Goal: Use online tool/utility

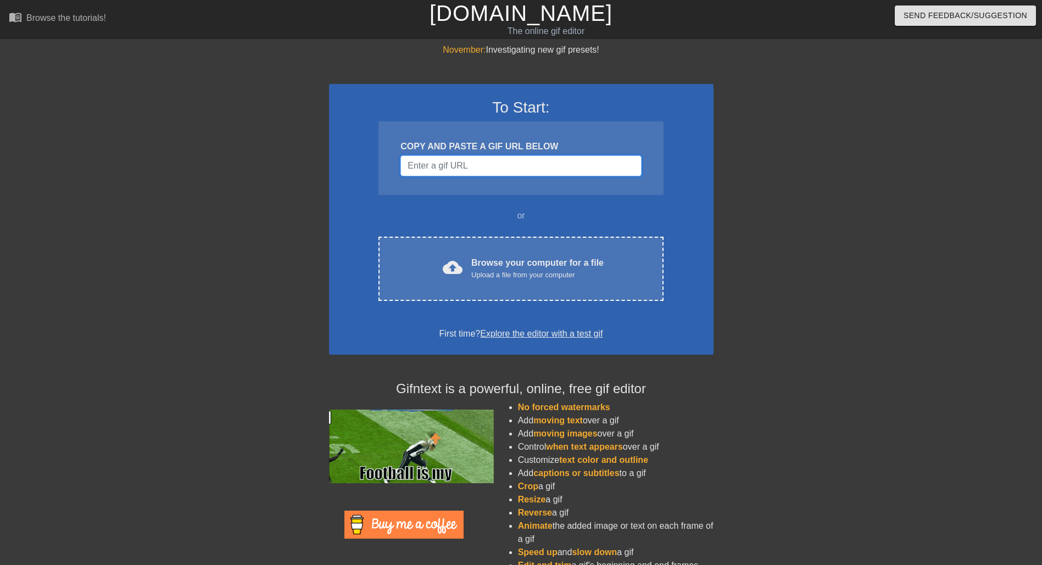
click at [415, 164] on input "Username" at bounding box center [520, 165] width 240 height 21
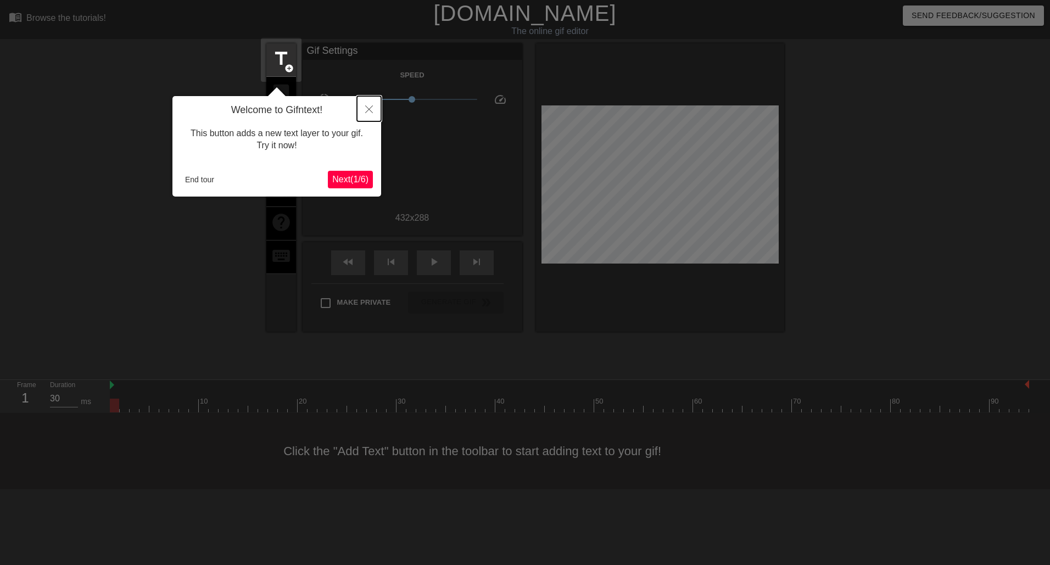
click at [363, 113] on button "Close" at bounding box center [369, 108] width 24 height 25
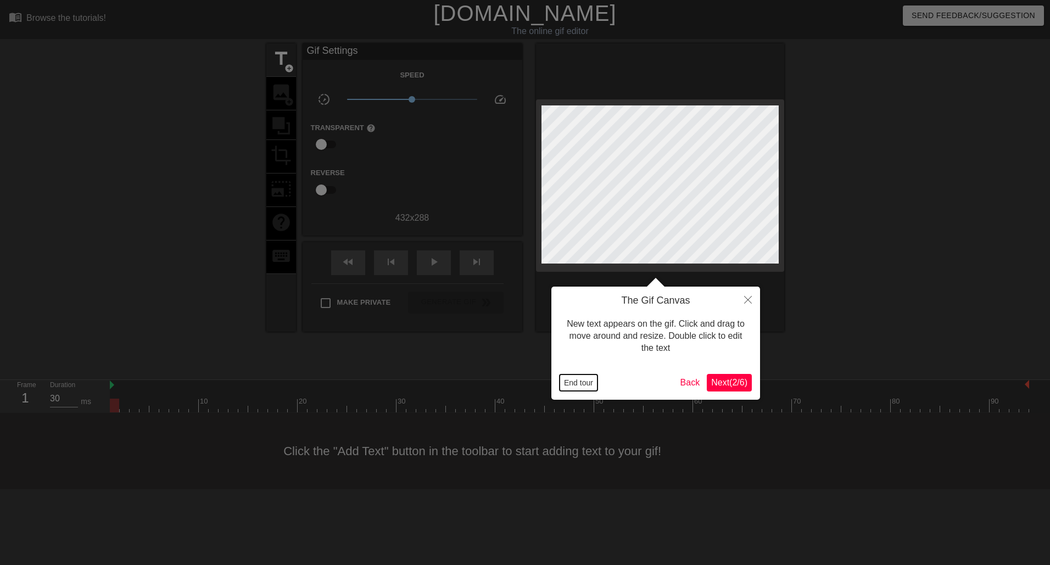
click at [596, 384] on button "End tour" at bounding box center [578, 382] width 38 height 16
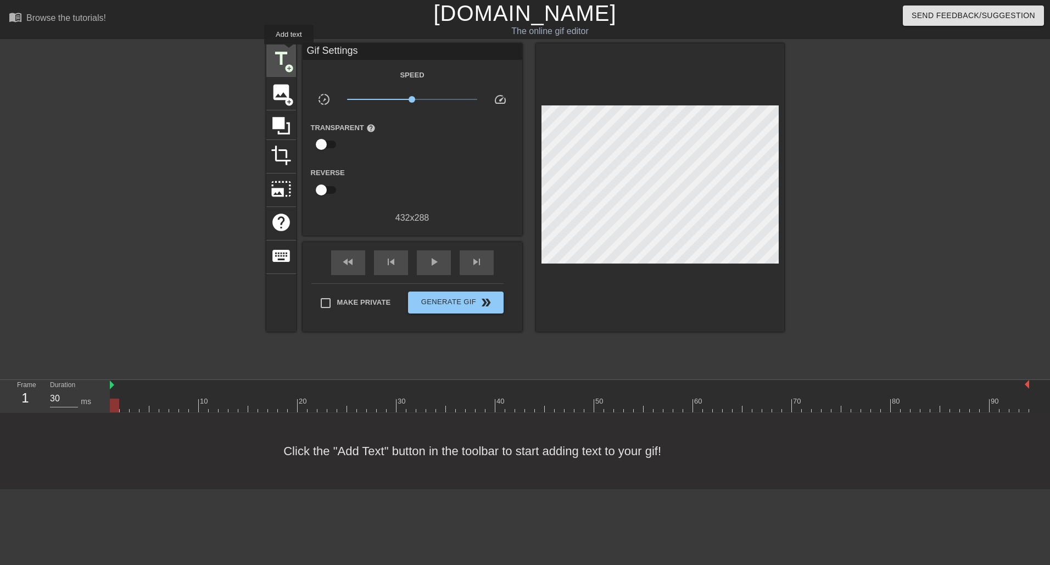
click at [289, 52] on span "title" at bounding box center [281, 58] width 21 height 21
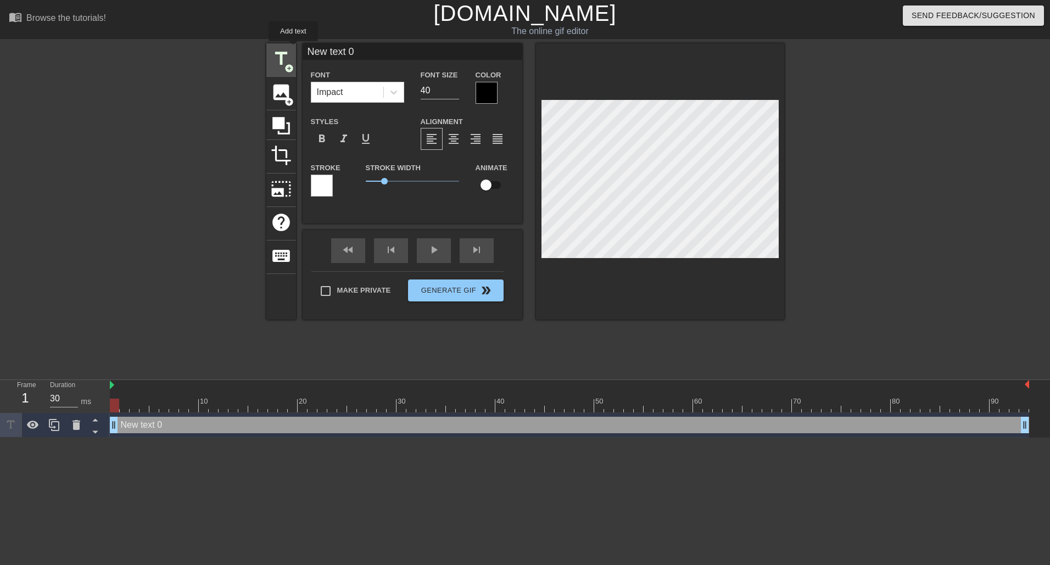
drag, startPoint x: 365, startPoint y: 46, endPoint x: 293, endPoint y: 49, distance: 72.0
click at [293, 49] on div "title add_circle image add_circle crop photo_size_select_large help keyboard Ne…" at bounding box center [525, 181] width 518 height 276
click at [279, 63] on span "title" at bounding box center [281, 58] width 21 height 21
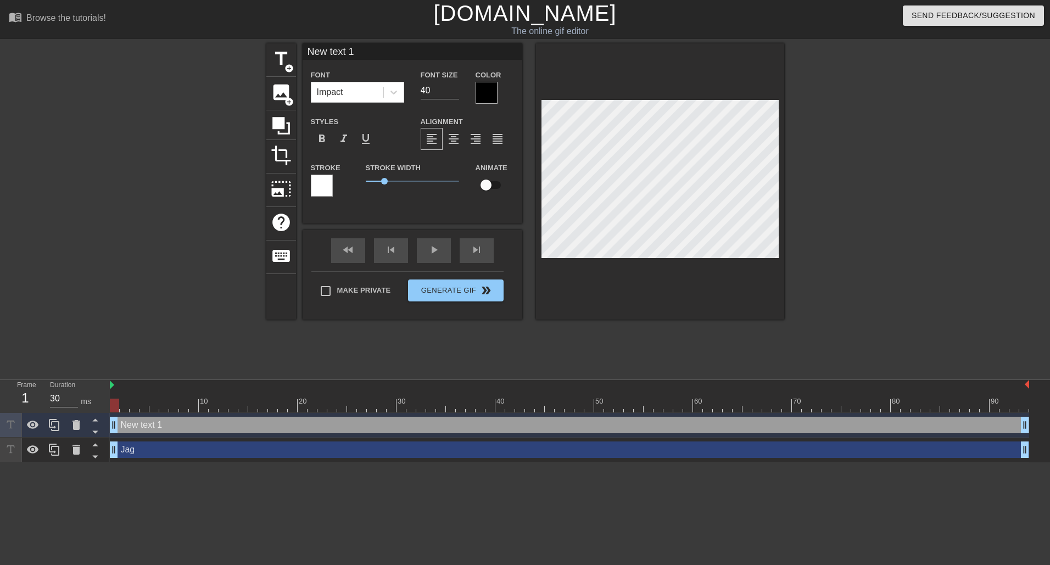
drag, startPoint x: 358, startPoint y: 49, endPoint x: 305, endPoint y: 47, distance: 53.3
click at [305, 47] on input "New text 1" at bounding box center [413, 51] width 220 height 16
click at [282, 54] on span "title" at bounding box center [281, 58] width 21 height 21
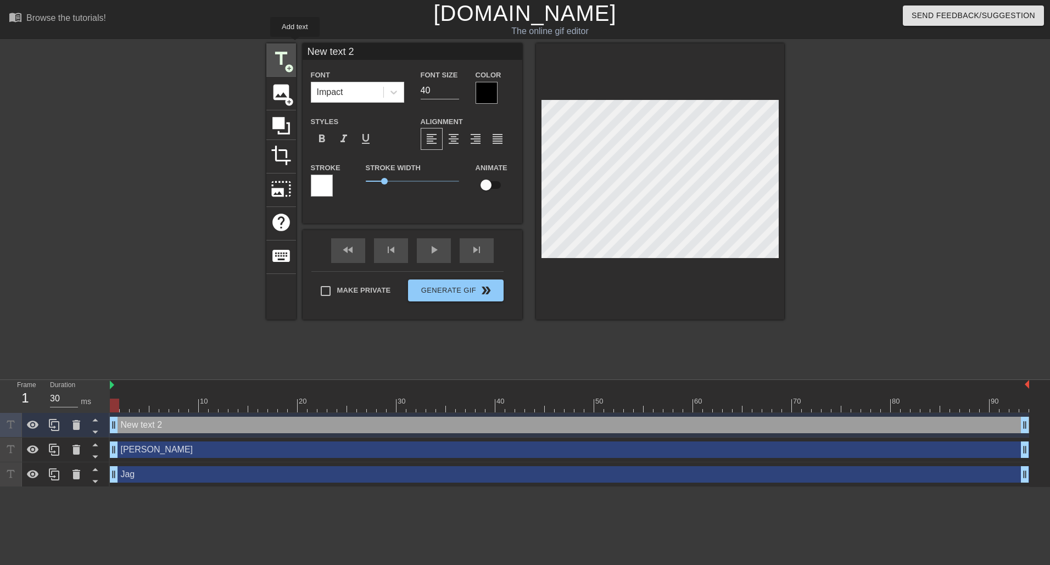
drag, startPoint x: 353, startPoint y: 46, endPoint x: 287, endPoint y: 44, distance: 66.4
click at [291, 44] on div "title add_circle image add_circle crop photo_size_select_large help keyboard Ne…" at bounding box center [525, 181] width 518 height 276
type input "[PERSON_NAME]"
click at [489, 179] on input "checkbox" at bounding box center [486, 185] width 63 height 21
checkbox input "true"
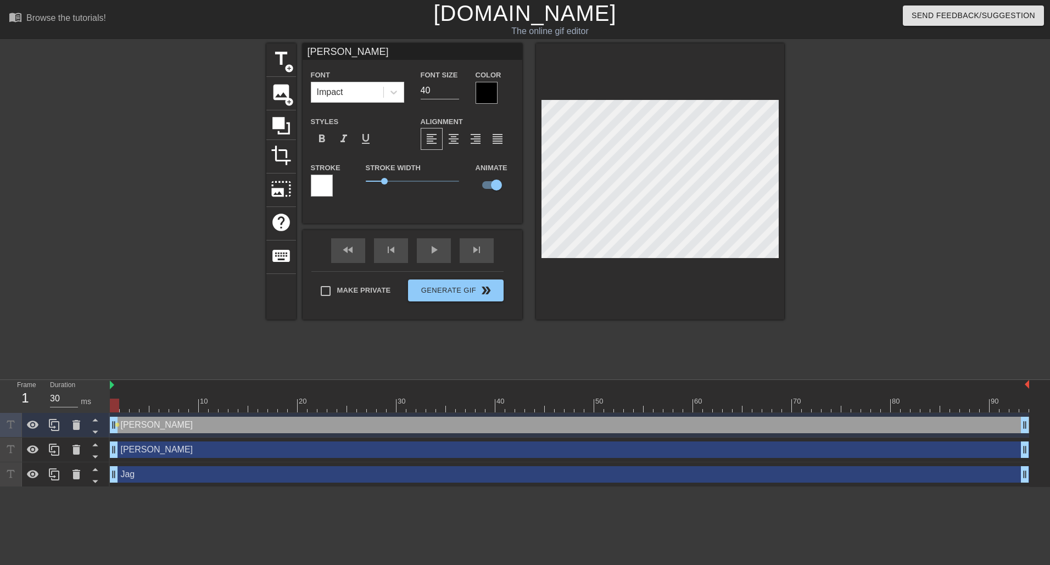
type input "Jag"
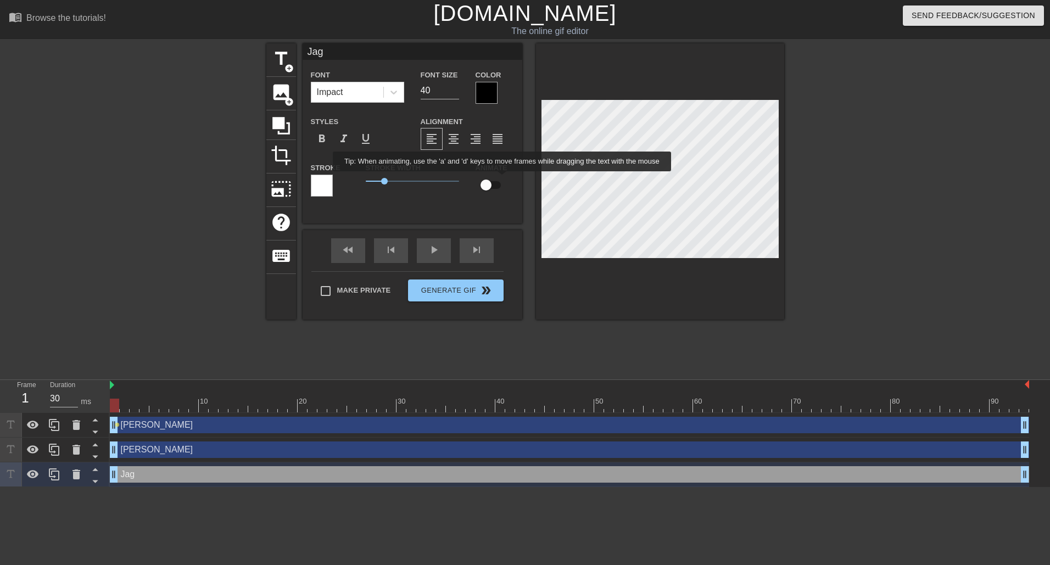
click at [499, 180] on input "checkbox" at bounding box center [486, 185] width 63 height 21
checkbox input "true"
type input "[PERSON_NAME]"
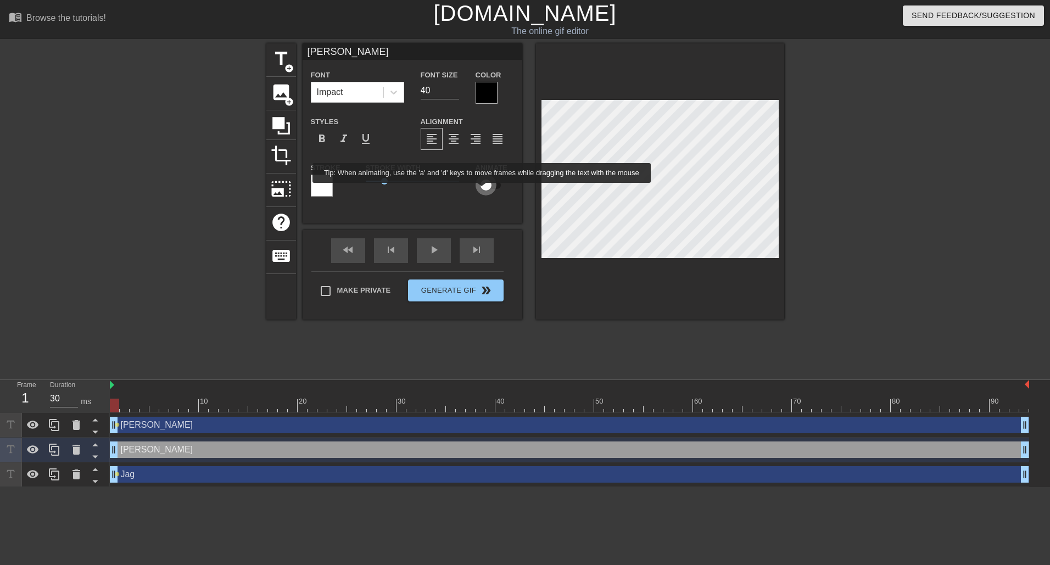
click at [482, 191] on input "checkbox" at bounding box center [486, 185] width 63 height 21
checkbox input "true"
type input "[PERSON_NAME]"
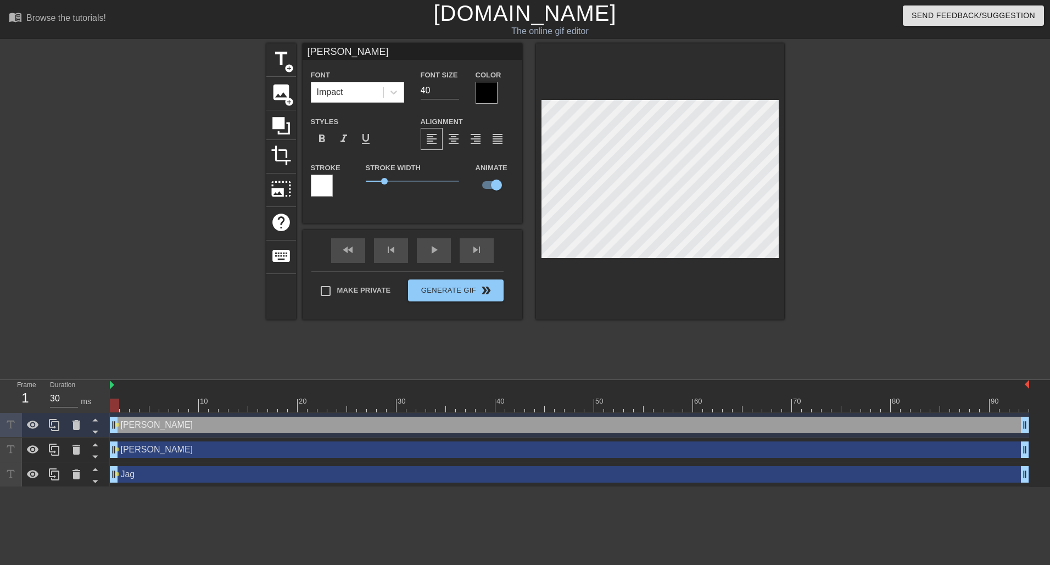
click at [1002, 398] on div at bounding box center [1001, 401] width 2 height 11
drag, startPoint x: 1003, startPoint y: 400, endPoint x: 1029, endPoint y: 402, distance: 26.4
click at [1029, 402] on div "10 20 30 40 50 60 70 80 90 [PERSON_NAME] drag_handle drag_handle lens [PERSON_N…" at bounding box center [580, 433] width 940 height 107
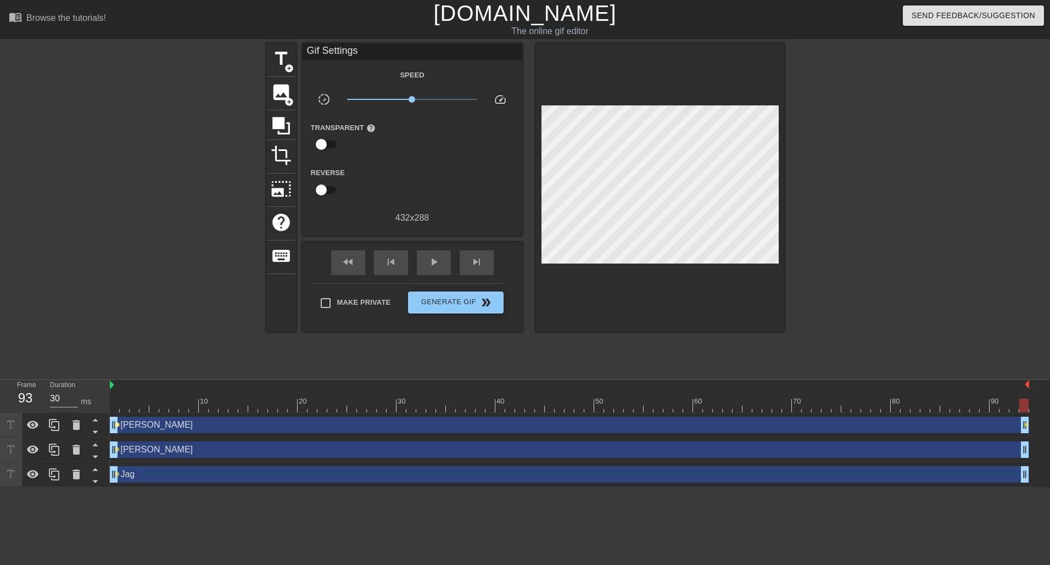
click at [119, 426] on span "lens" at bounding box center [117, 424] width 5 height 5
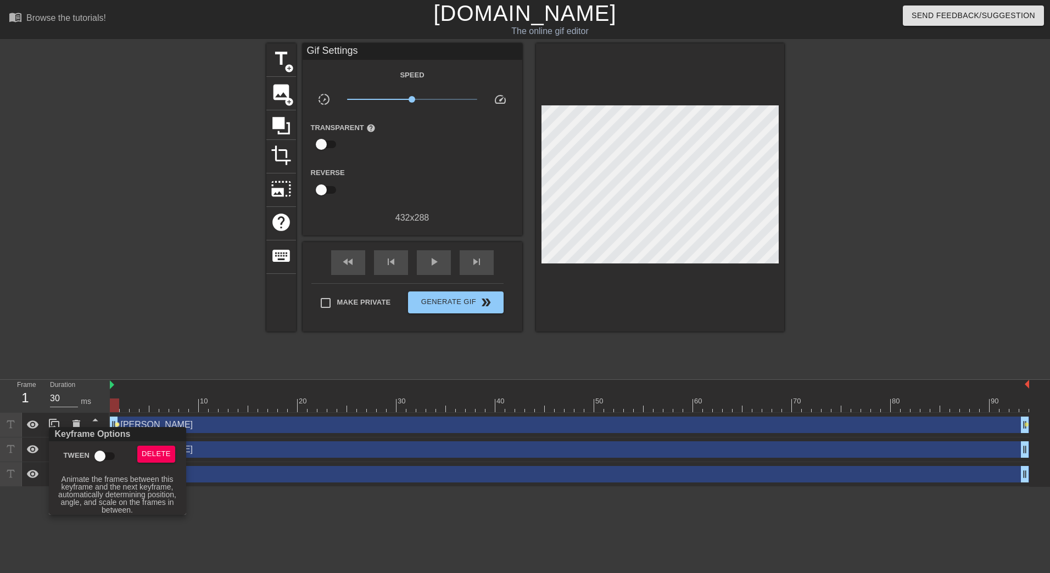
click at [106, 452] on input "Tween" at bounding box center [100, 456] width 63 height 21
checkbox input "true"
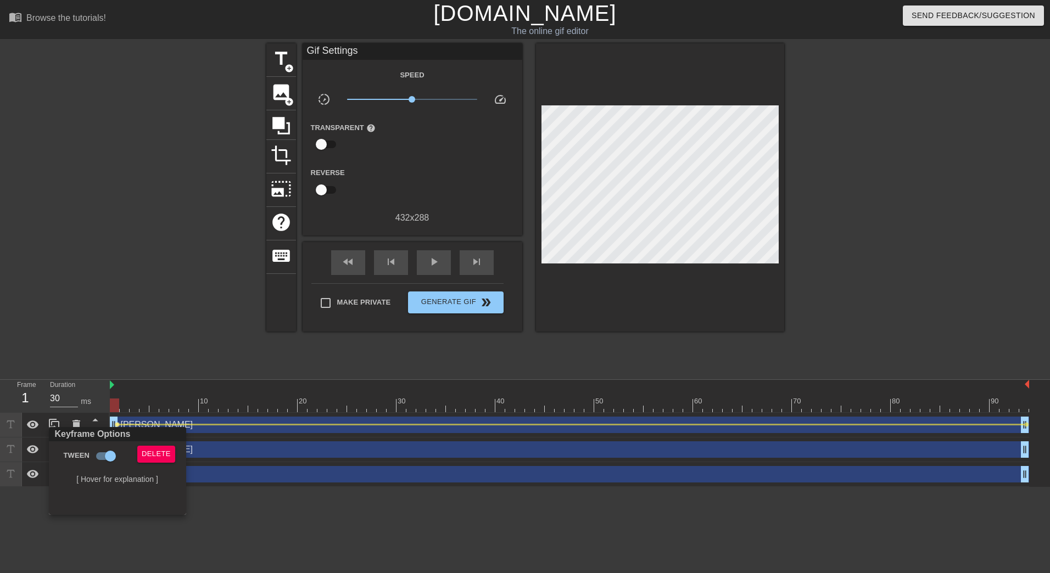
click at [661, 147] on div at bounding box center [525, 286] width 1050 height 573
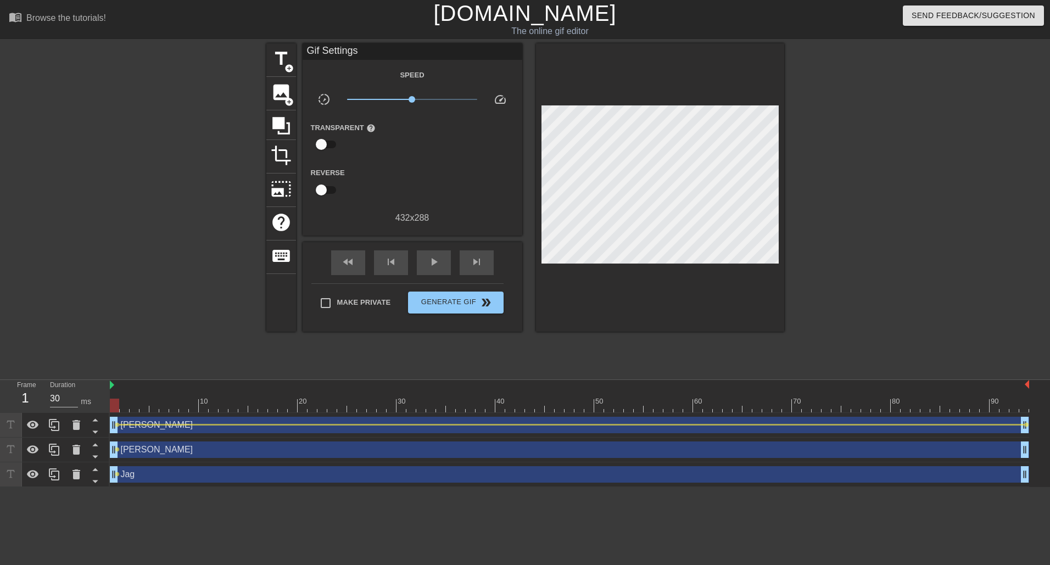
click at [143, 457] on div "[PERSON_NAME] drag_handle drag_handle" at bounding box center [569, 449] width 919 height 16
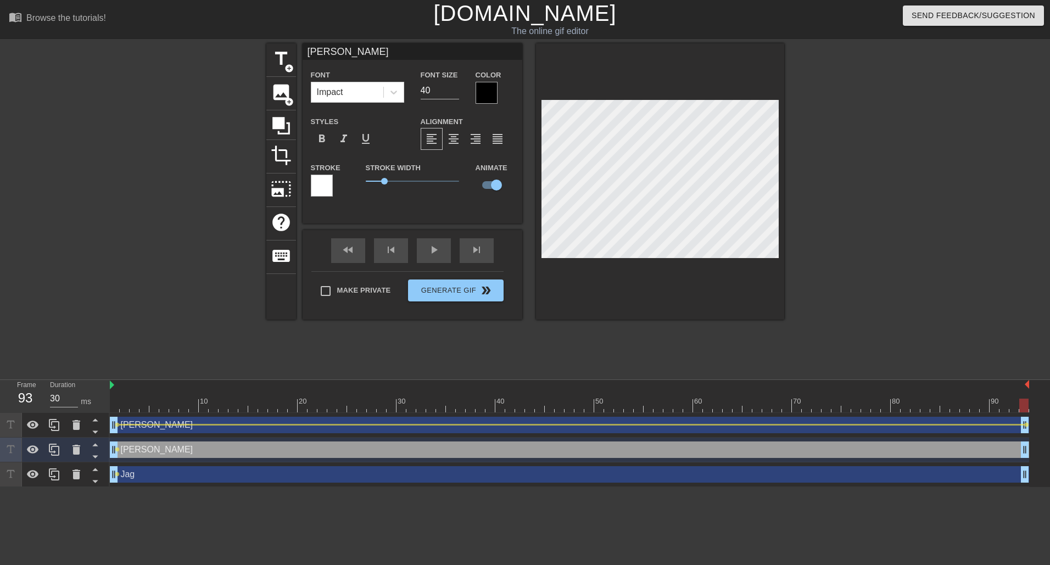
drag, startPoint x: 1015, startPoint y: 408, endPoint x: 1037, endPoint y: 408, distance: 22.0
click at [1037, 408] on div "10 20 30 40 50 60 70 80 90 [PERSON_NAME] drag_handle drag_handle lens lens [PER…" at bounding box center [580, 433] width 940 height 107
click at [119, 447] on span "lens" at bounding box center [117, 449] width 5 height 5
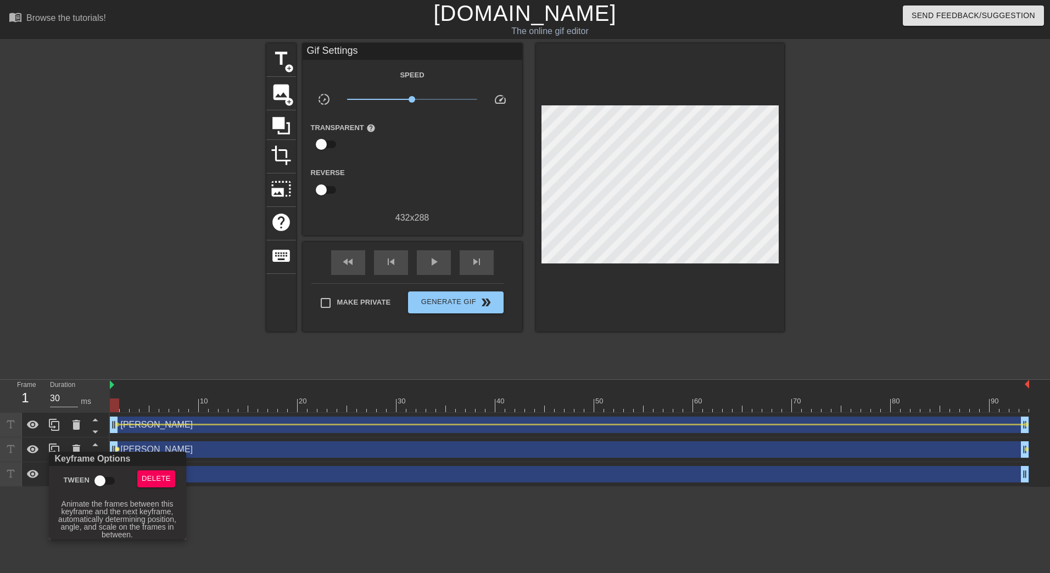
click at [104, 483] on input "Tween" at bounding box center [100, 481] width 63 height 21
checkbox input "true"
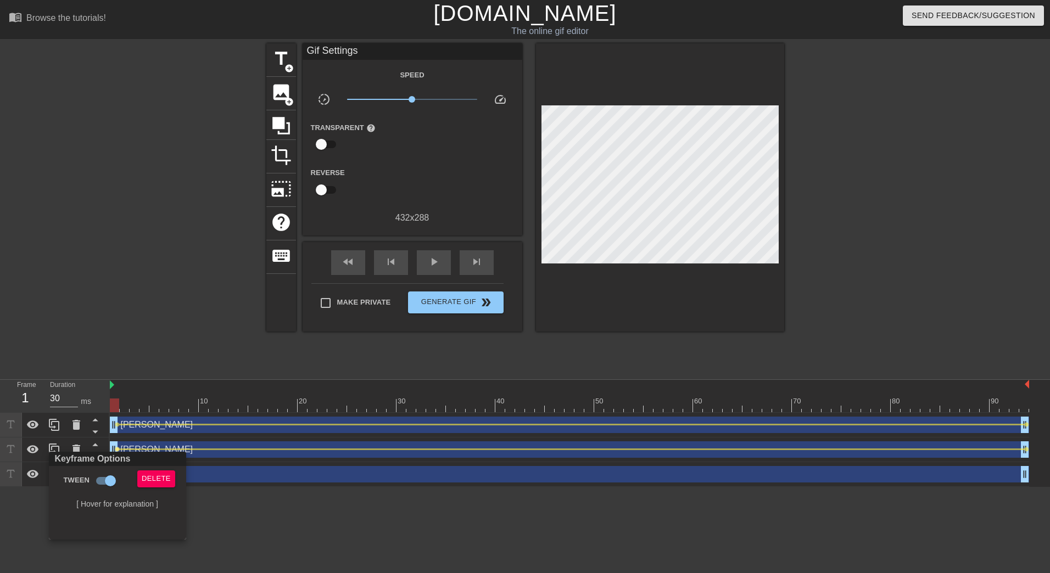
click at [255, 499] on div at bounding box center [525, 286] width 1050 height 573
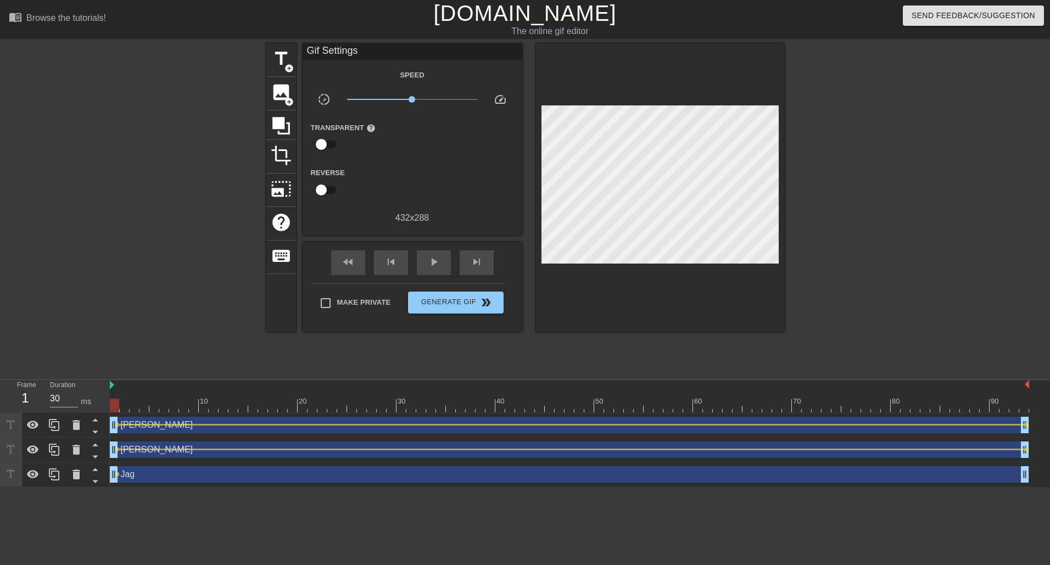
click at [222, 466] on div "Jag drag_handle drag_handle" at bounding box center [569, 474] width 919 height 16
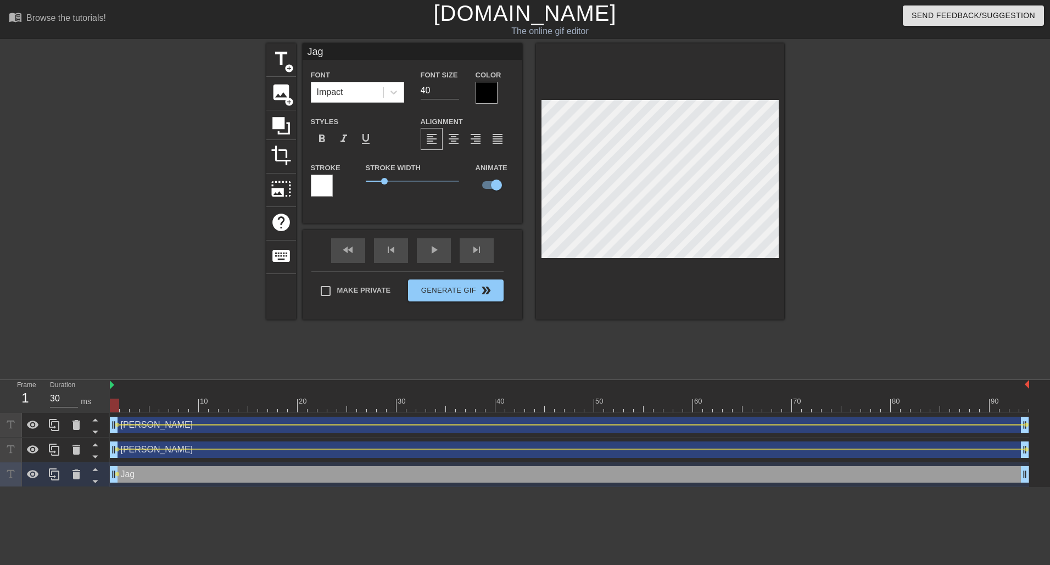
click at [222, 471] on div "Jag drag_handle drag_handle" at bounding box center [569, 474] width 919 height 16
drag, startPoint x: 973, startPoint y: 403, endPoint x: 1024, endPoint y: 405, distance: 50.6
click at [1024, 405] on div at bounding box center [569, 406] width 919 height 14
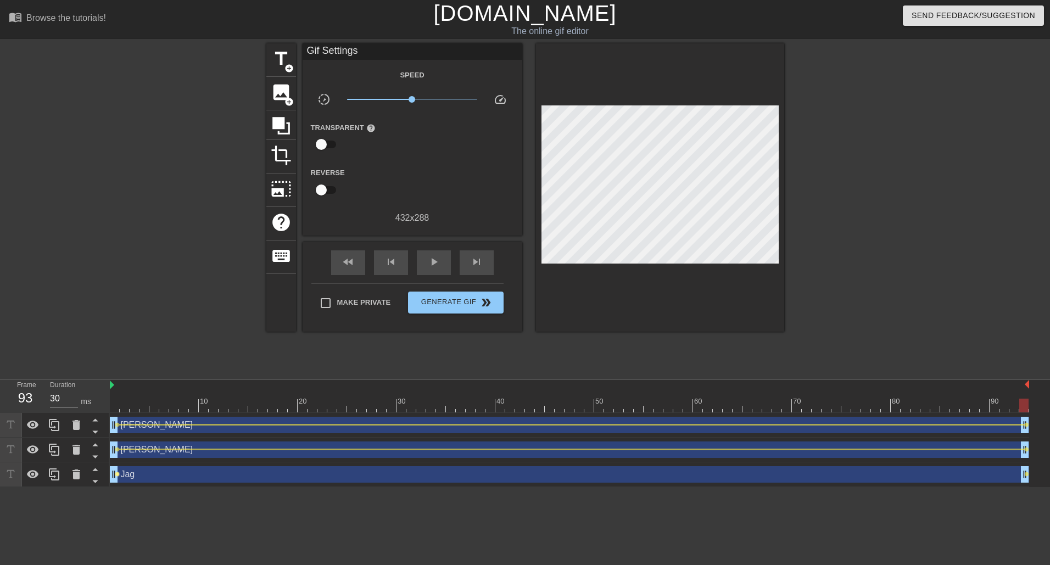
click at [118, 473] on span "lens" at bounding box center [117, 474] width 5 height 5
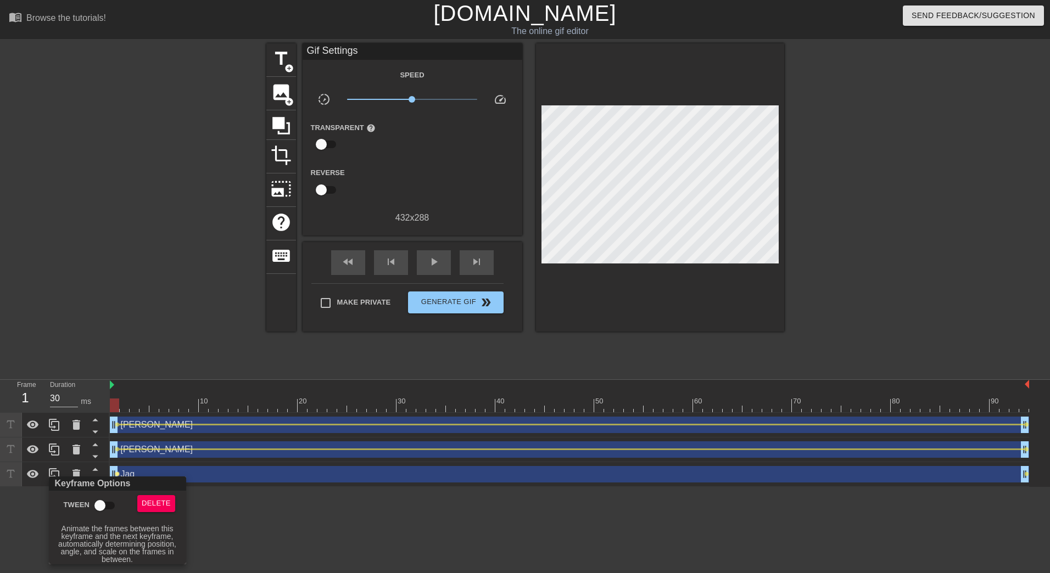
click at [105, 499] on input "Tween" at bounding box center [100, 505] width 63 height 21
checkbox input "true"
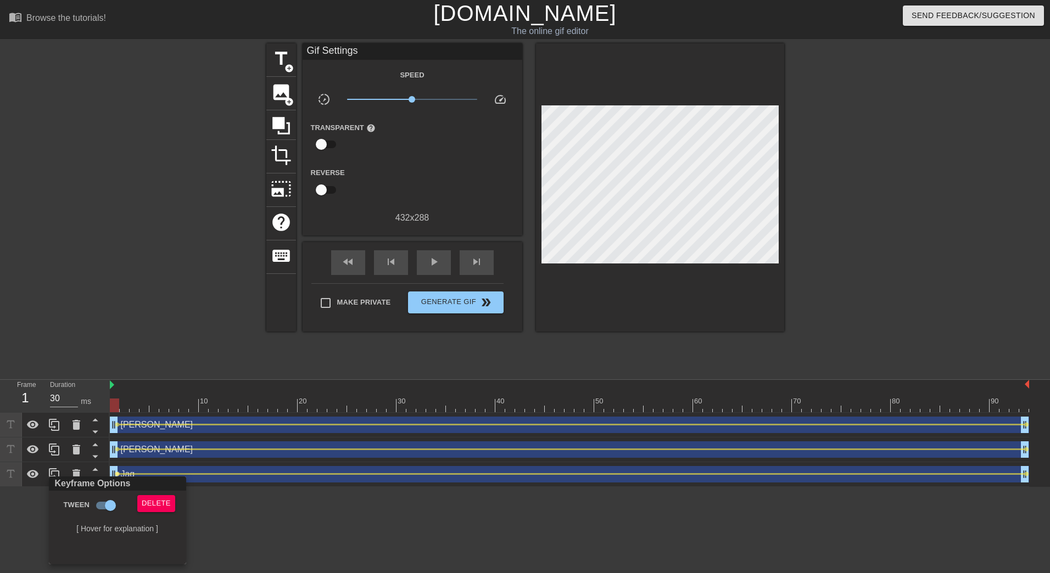
click at [313, 529] on div at bounding box center [525, 286] width 1050 height 573
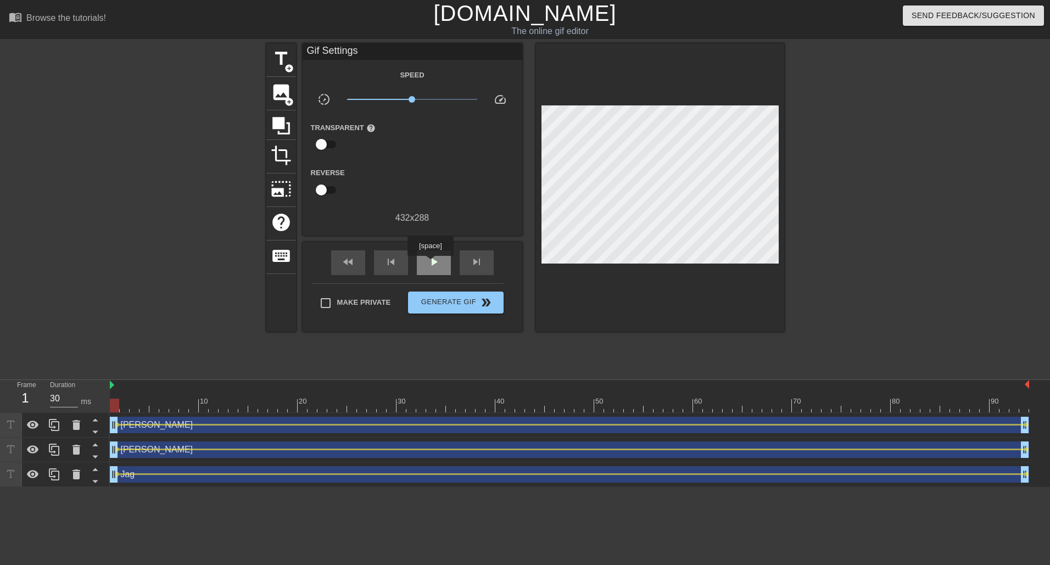
click at [430, 264] on span "play_arrow" at bounding box center [433, 261] width 13 height 13
click at [448, 264] on div "pause" at bounding box center [434, 262] width 34 height 25
click at [358, 267] on div "fast_rewind" at bounding box center [348, 262] width 34 height 25
click at [119, 475] on span "lens" at bounding box center [117, 474] width 5 height 5
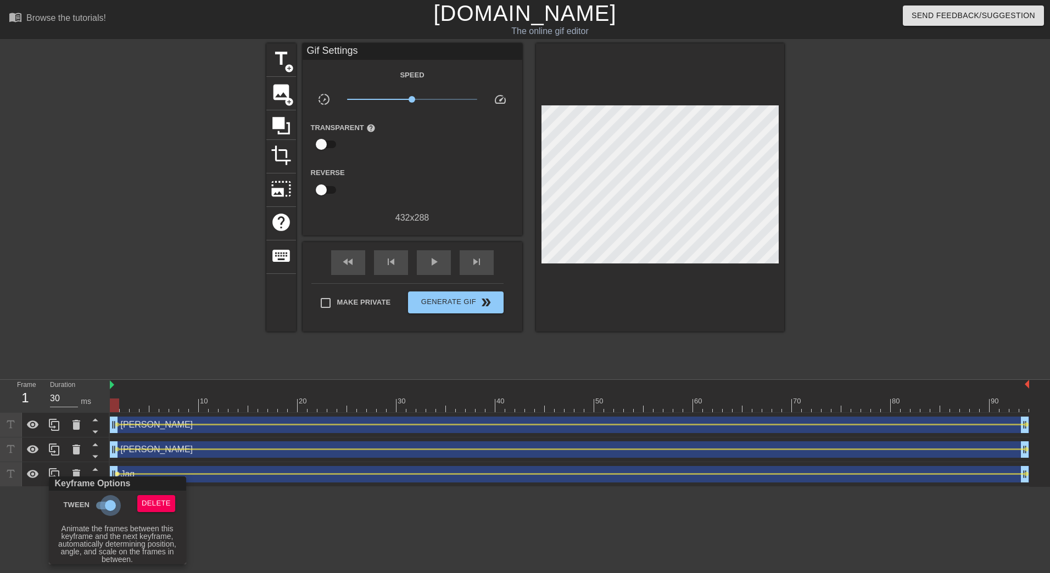
click at [110, 503] on input "Tween" at bounding box center [110, 505] width 63 height 21
checkbox input "false"
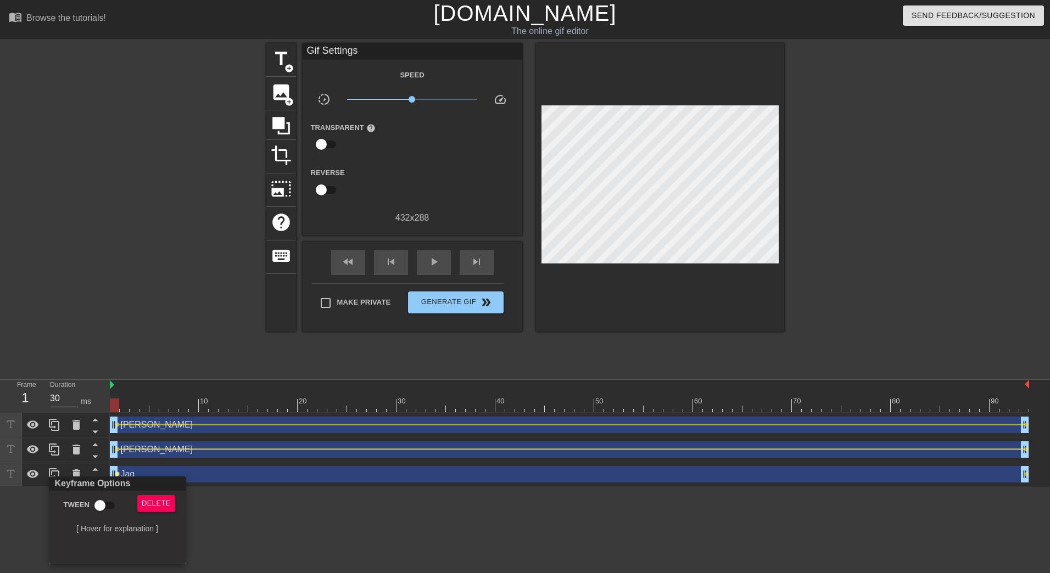
drag, startPoint x: 355, startPoint y: 517, endPoint x: 350, endPoint y: 514, distance: 6.1
click at [355, 517] on div at bounding box center [525, 286] width 1050 height 573
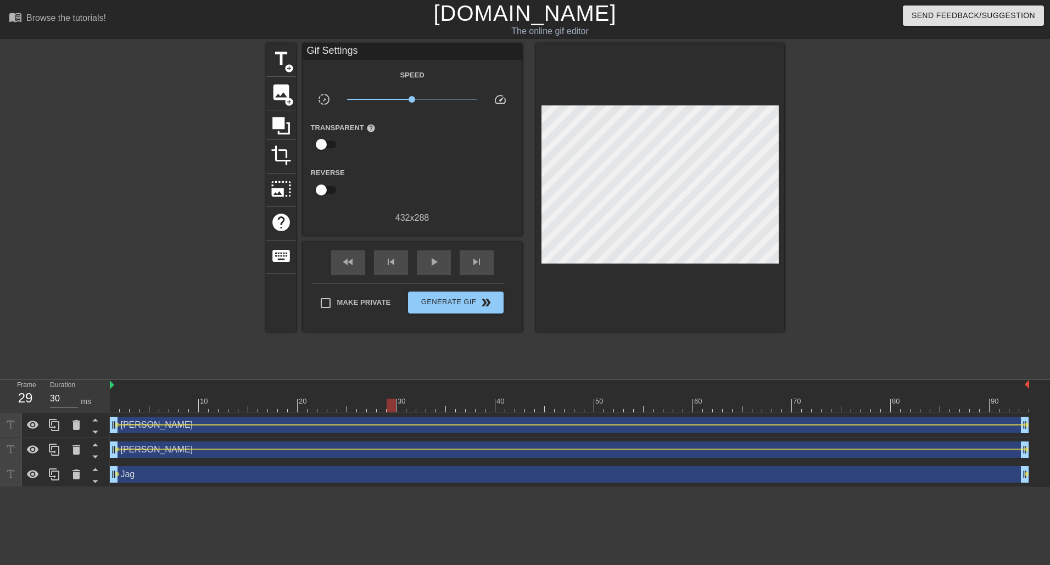
drag, startPoint x: 116, startPoint y: 407, endPoint x: 390, endPoint y: 418, distance: 274.7
click at [390, 418] on div "10 20 30 40 50 60 70 80 90 [PERSON_NAME] drag_handle drag_handle lens lens [PER…" at bounding box center [580, 433] width 940 height 107
click at [115, 473] on span "lens" at bounding box center [117, 474] width 5 height 5
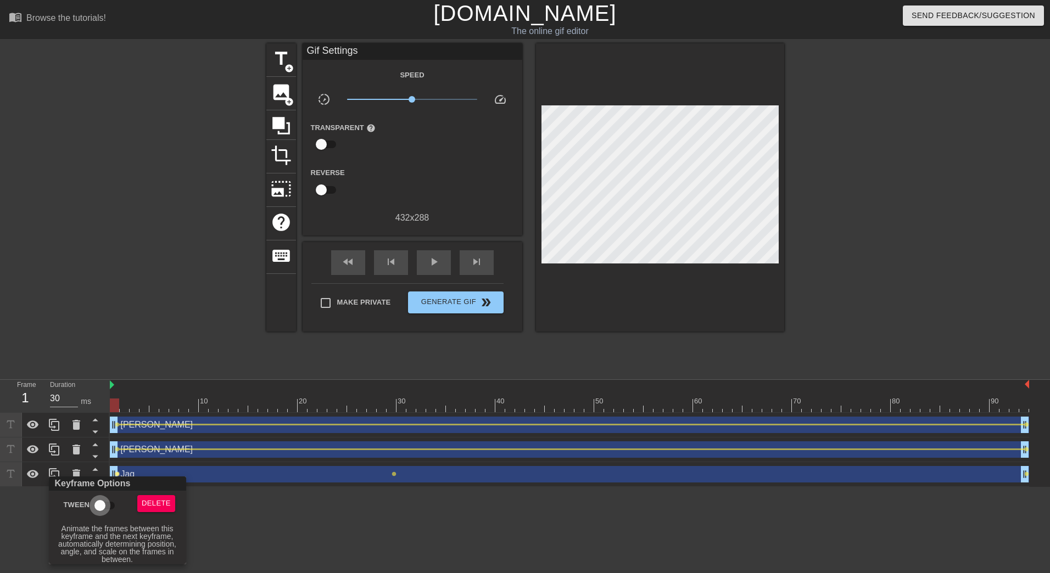
click at [106, 501] on input "Tween" at bounding box center [100, 505] width 63 height 21
checkbox input "true"
click at [403, 524] on div at bounding box center [525, 286] width 1050 height 573
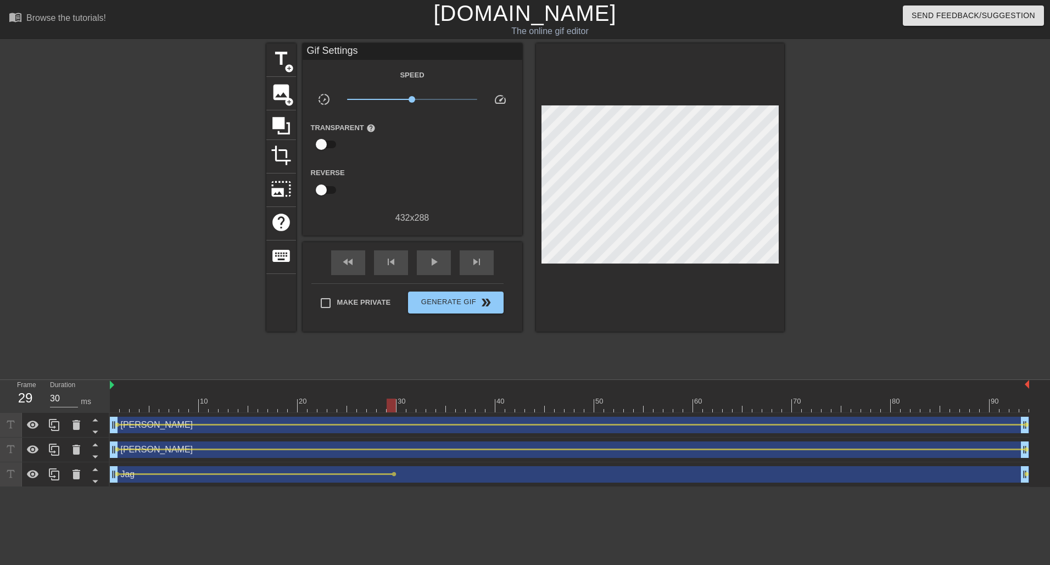
click at [387, 408] on div at bounding box center [569, 406] width 919 height 14
drag, startPoint x: 390, startPoint y: 407, endPoint x: 659, endPoint y: 412, distance: 268.5
click at [659, 412] on div "10 20 30 40 50 60 70 80 90" at bounding box center [569, 396] width 919 height 33
click at [394, 474] on span "lens" at bounding box center [393, 474] width 5 height 5
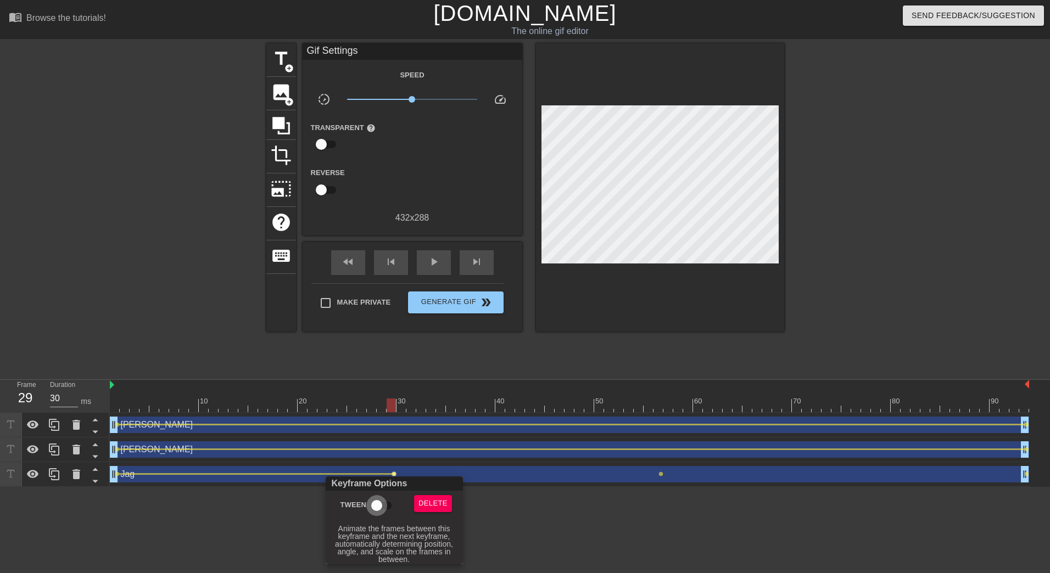
click at [370, 507] on input "Tween" at bounding box center [376, 505] width 63 height 21
checkbox input "true"
click at [661, 405] on div at bounding box center [525, 286] width 1050 height 573
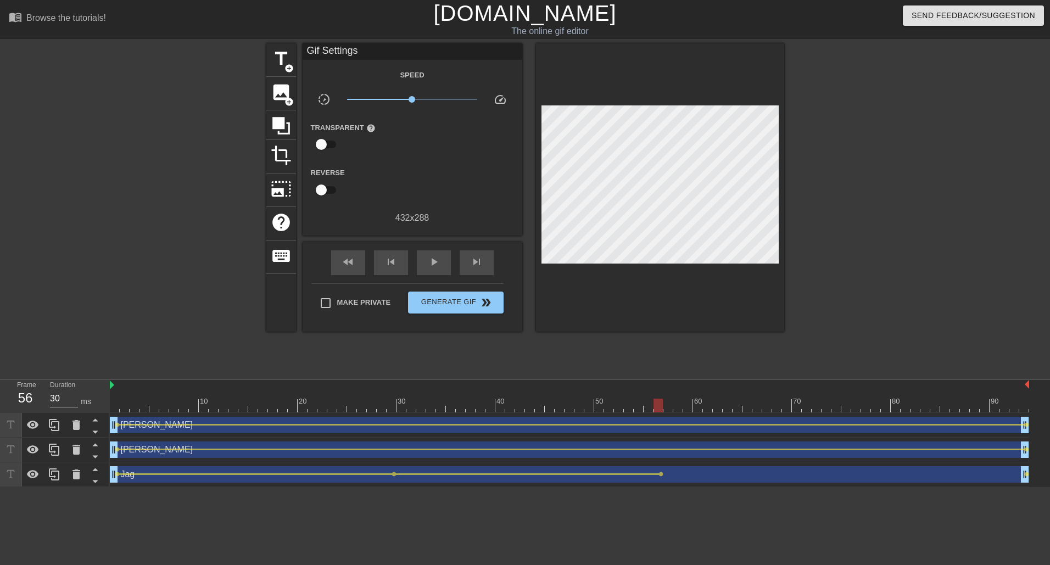
click at [656, 406] on div at bounding box center [569, 406] width 919 height 14
drag, startPoint x: 656, startPoint y: 406, endPoint x: 946, endPoint y: 405, distance: 289.9
click at [946, 405] on div at bounding box center [944, 406] width 9 height 14
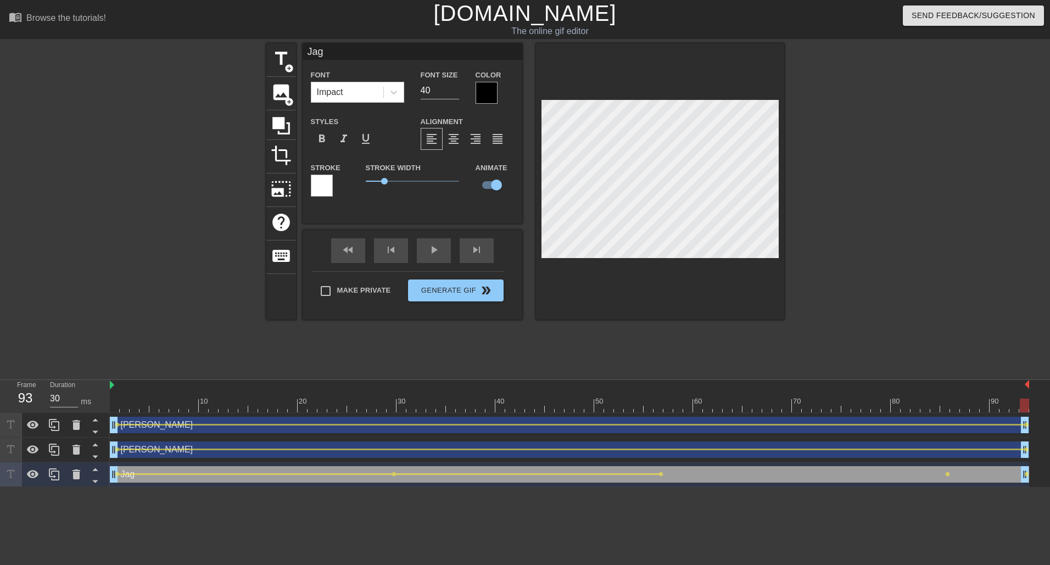
drag, startPoint x: 942, startPoint y: 405, endPoint x: 1029, endPoint y: 404, distance: 86.8
click at [1029, 404] on div "10 20 30 40 50 60 70 80 90 [PERSON_NAME] drag_handle drag_handle lens lens [PER…" at bounding box center [580, 433] width 940 height 107
click at [663, 472] on span "lens" at bounding box center [660, 474] width 5 height 5
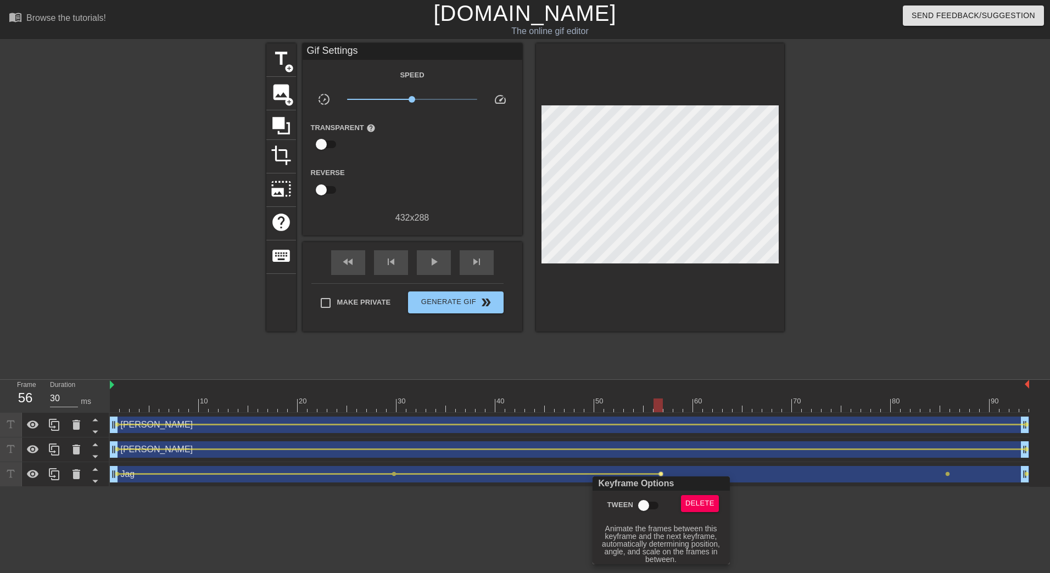
click at [646, 503] on input "Tween" at bounding box center [643, 505] width 63 height 21
checkbox input "true"
click at [948, 472] on div at bounding box center [525, 286] width 1050 height 573
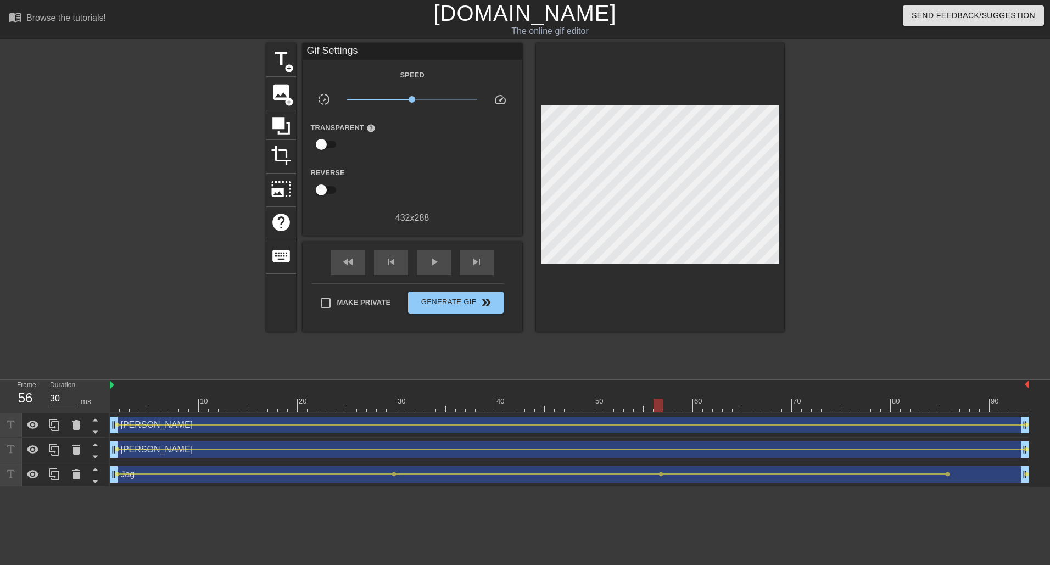
click at [948, 473] on span "lens" at bounding box center [947, 474] width 5 height 5
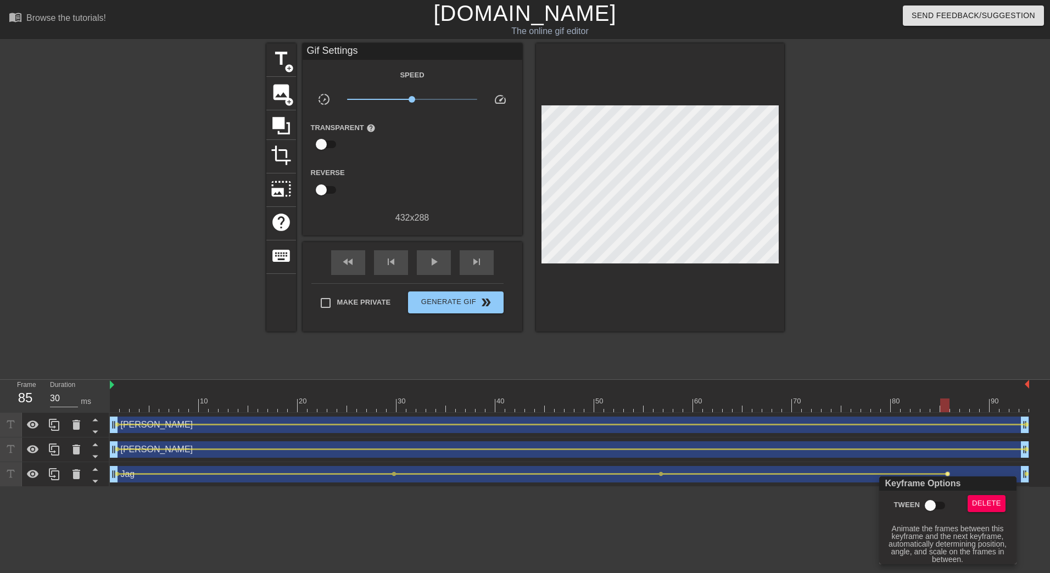
click at [933, 502] on input "Tween" at bounding box center [930, 505] width 63 height 21
checkbox input "true"
click at [796, 507] on div at bounding box center [525, 286] width 1050 height 573
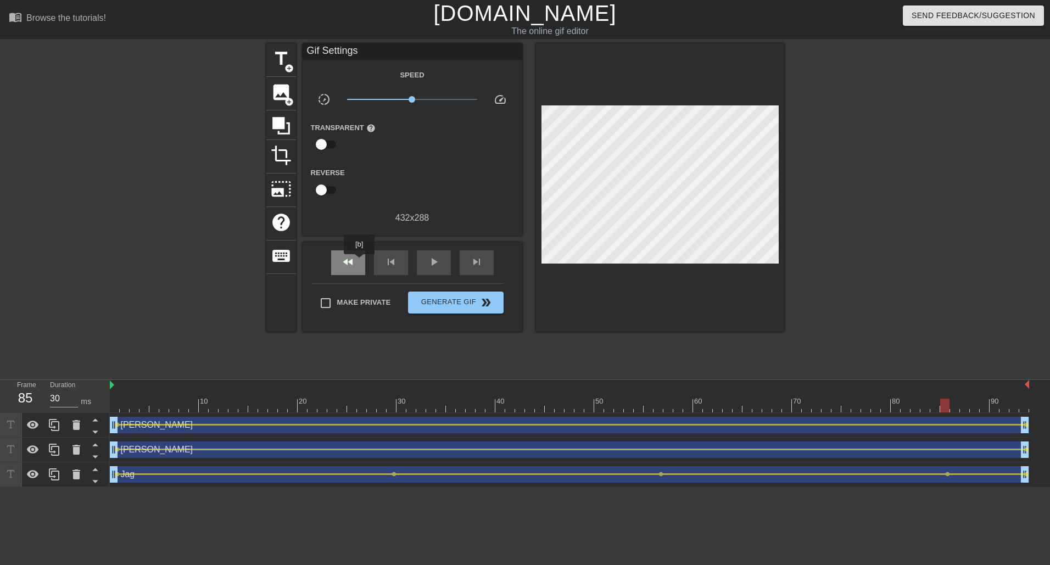
click at [360, 262] on div "fast_rewind" at bounding box center [348, 262] width 34 height 25
click at [430, 261] on span "play_arrow" at bounding box center [433, 261] width 13 height 13
click at [426, 264] on div "pause" at bounding box center [434, 262] width 34 height 25
click at [147, 480] on div "Jag drag_handle drag_handle" at bounding box center [569, 474] width 919 height 16
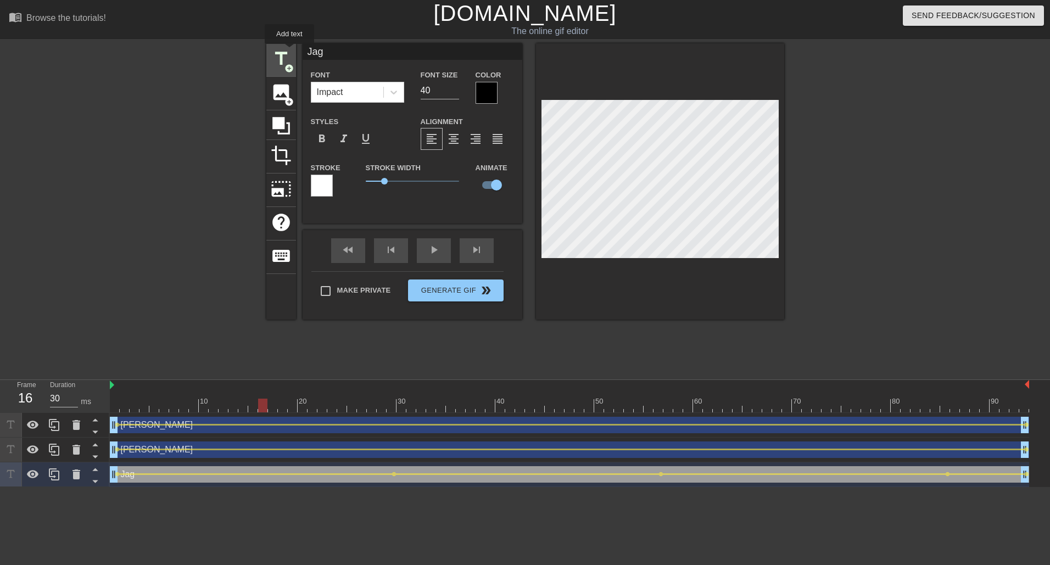
drag, startPoint x: 368, startPoint y: 47, endPoint x: 286, endPoint y: 52, distance: 81.9
click at [286, 52] on div "title add_circle image add_circle crop photo_size_select_large help keyboard Ja…" at bounding box center [525, 181] width 518 height 276
type input "[PERSON_NAME]"
click at [442, 260] on div "play_arrow" at bounding box center [434, 250] width 34 height 25
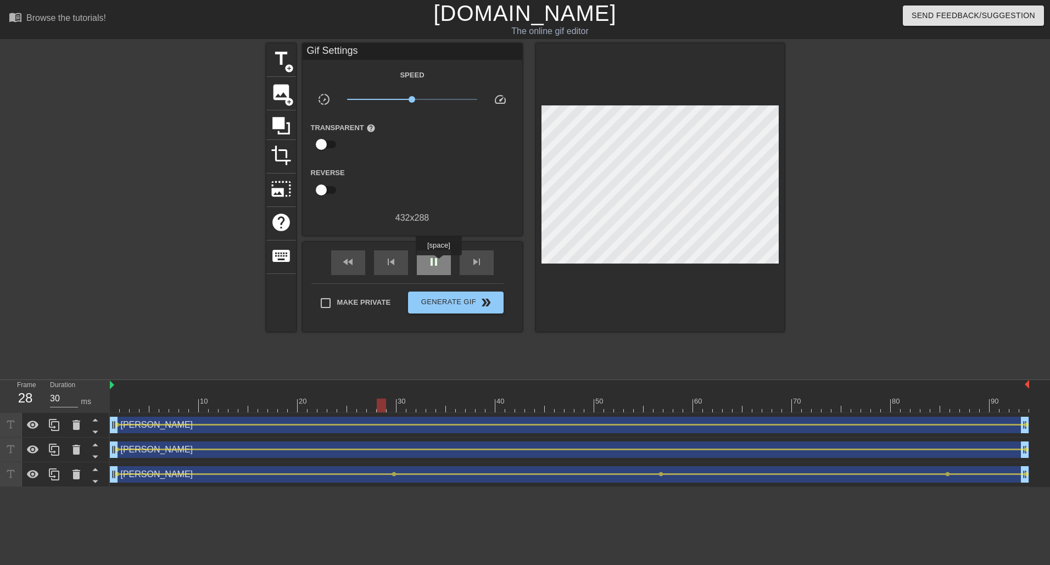
click at [438, 263] on span "pause" at bounding box center [433, 261] width 13 height 13
click at [212, 479] on div "[PERSON_NAME] drag_handle drag_handle" at bounding box center [569, 474] width 919 height 16
drag, startPoint x: 694, startPoint y: 327, endPoint x: 651, endPoint y: 320, distance: 43.9
click at [691, 327] on div "title add_circle image add_circle crop photo_size_select_large help keyboard Gi…" at bounding box center [525, 207] width 518 height 329
click at [359, 262] on div "fast_rewind" at bounding box center [348, 262] width 34 height 25
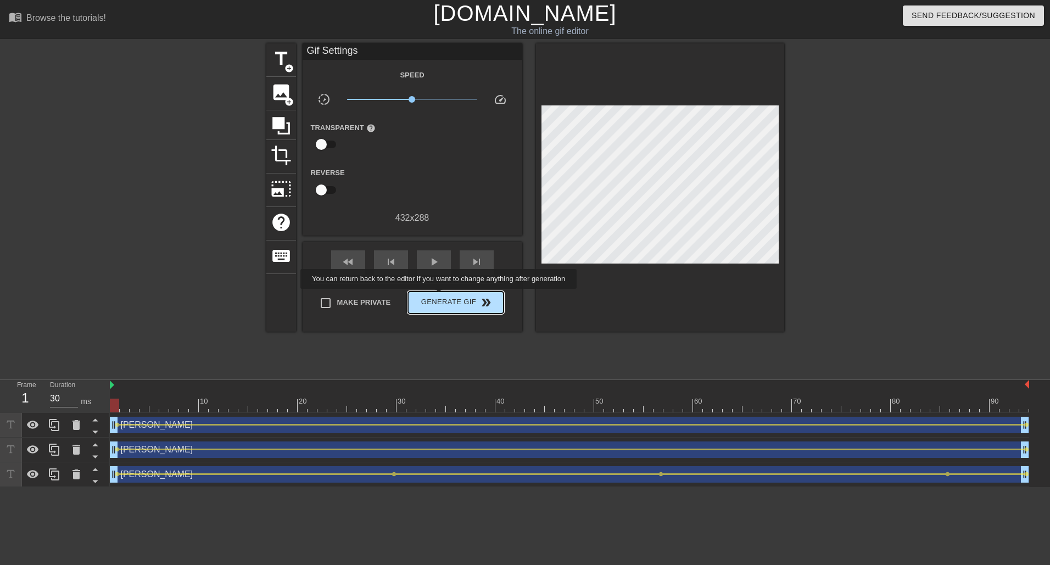
click at [440, 296] on span "Generate Gif double_arrow" at bounding box center [455, 302] width 86 height 13
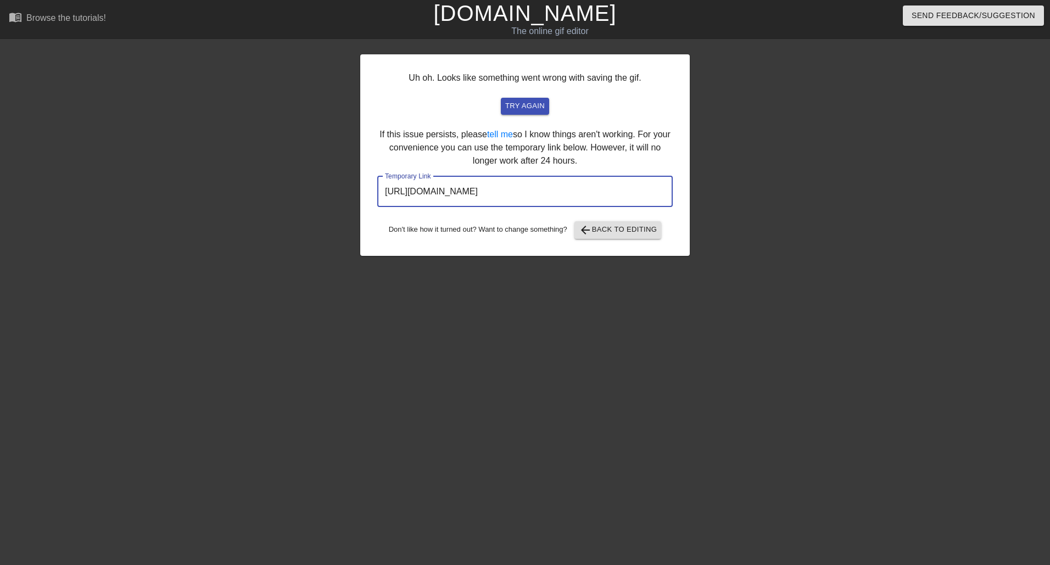
drag, startPoint x: 614, startPoint y: 191, endPoint x: 377, endPoint y: 175, distance: 237.7
click at [377, 175] on div "Uh oh. Looks like something went wrong with saving the gif. try again If this i…" at bounding box center [524, 154] width 329 height 201
